Goal: Find specific page/section: Find specific page/section

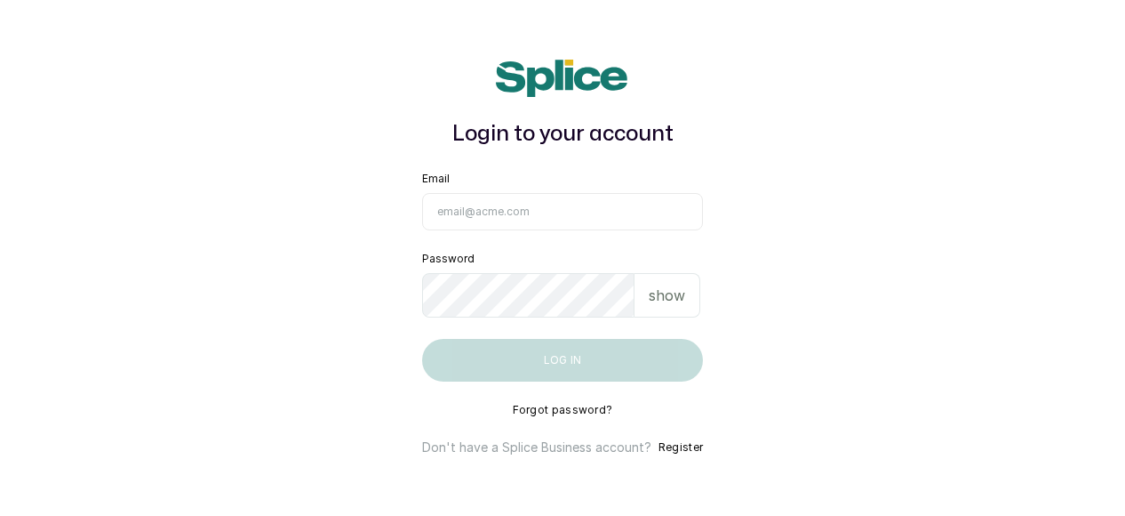
type input "cncbygboynails@gmail.com"
click at [488, 369] on button "Log in" at bounding box center [562, 360] width 281 height 43
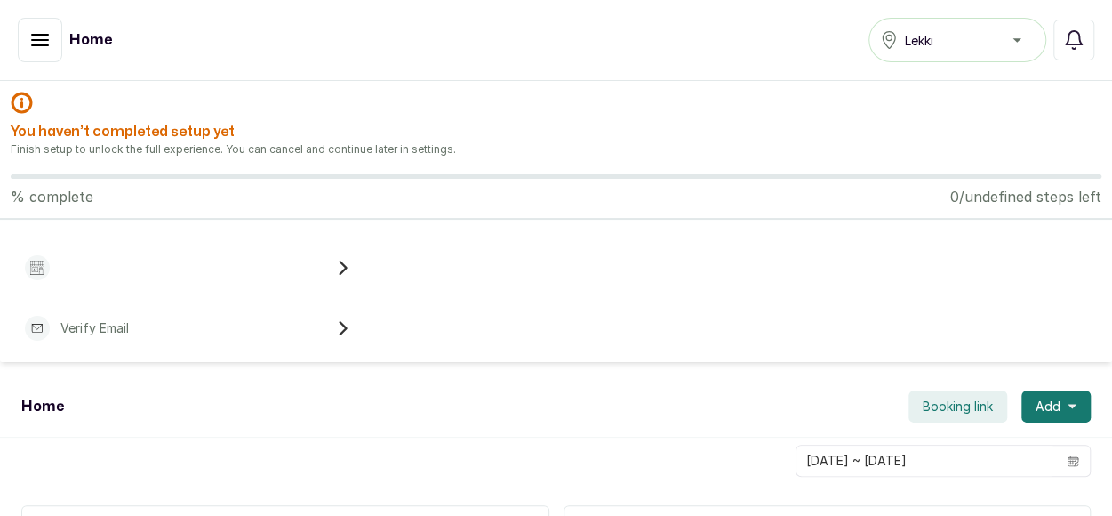
click at [44, 37] on icon "button" at bounding box center [39, 39] width 21 height 21
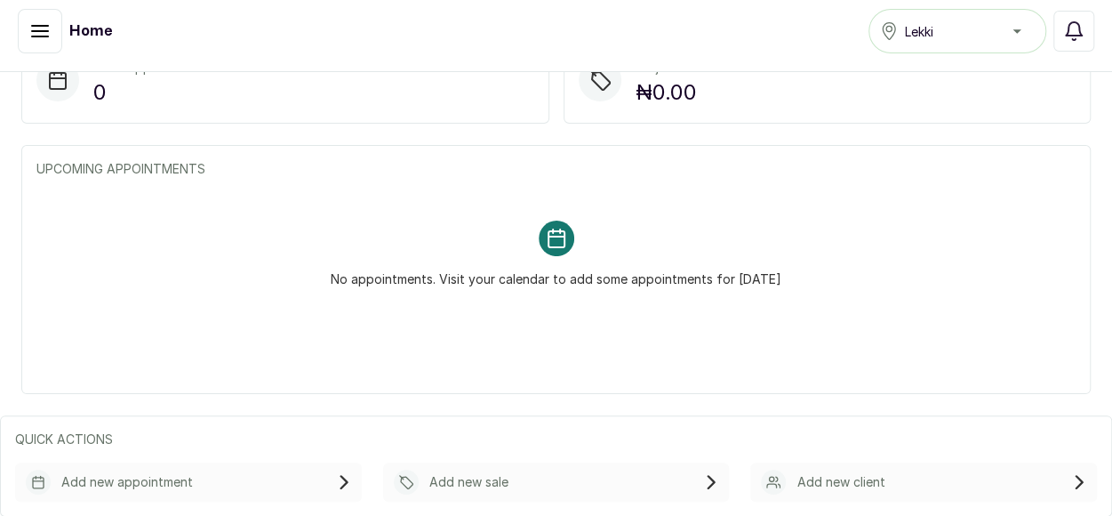
scroll to position [169, 0]
click at [38, 28] on icon "button" at bounding box center [39, 30] width 21 height 21
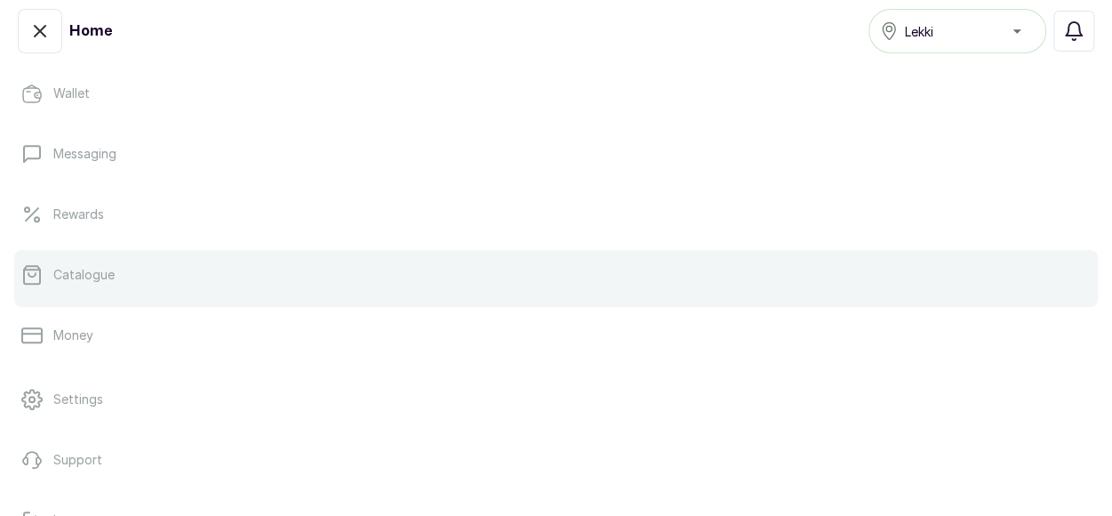
scroll to position [356, 0]
click at [99, 266] on p "Catalogue" at bounding box center [83, 270] width 61 height 18
